Goal: Transaction & Acquisition: Download file/media

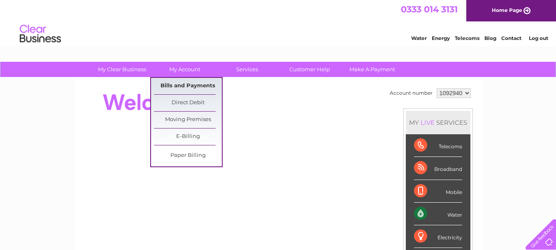
click at [180, 83] on link "Bills and Payments" at bounding box center [188, 86] width 68 height 16
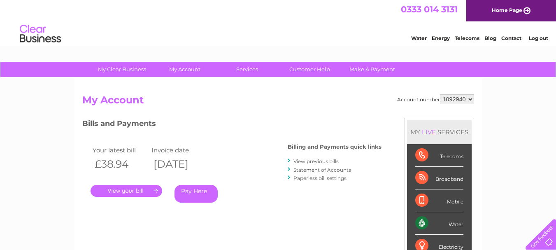
click at [125, 192] on link "." at bounding box center [127, 191] width 72 height 12
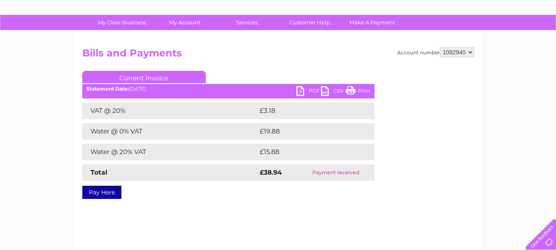
scroll to position [41, 0]
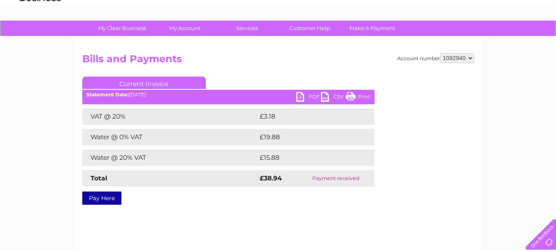
click at [308, 96] on link "PDF" at bounding box center [308, 98] width 25 height 12
